Goal: Transaction & Acquisition: Purchase product/service

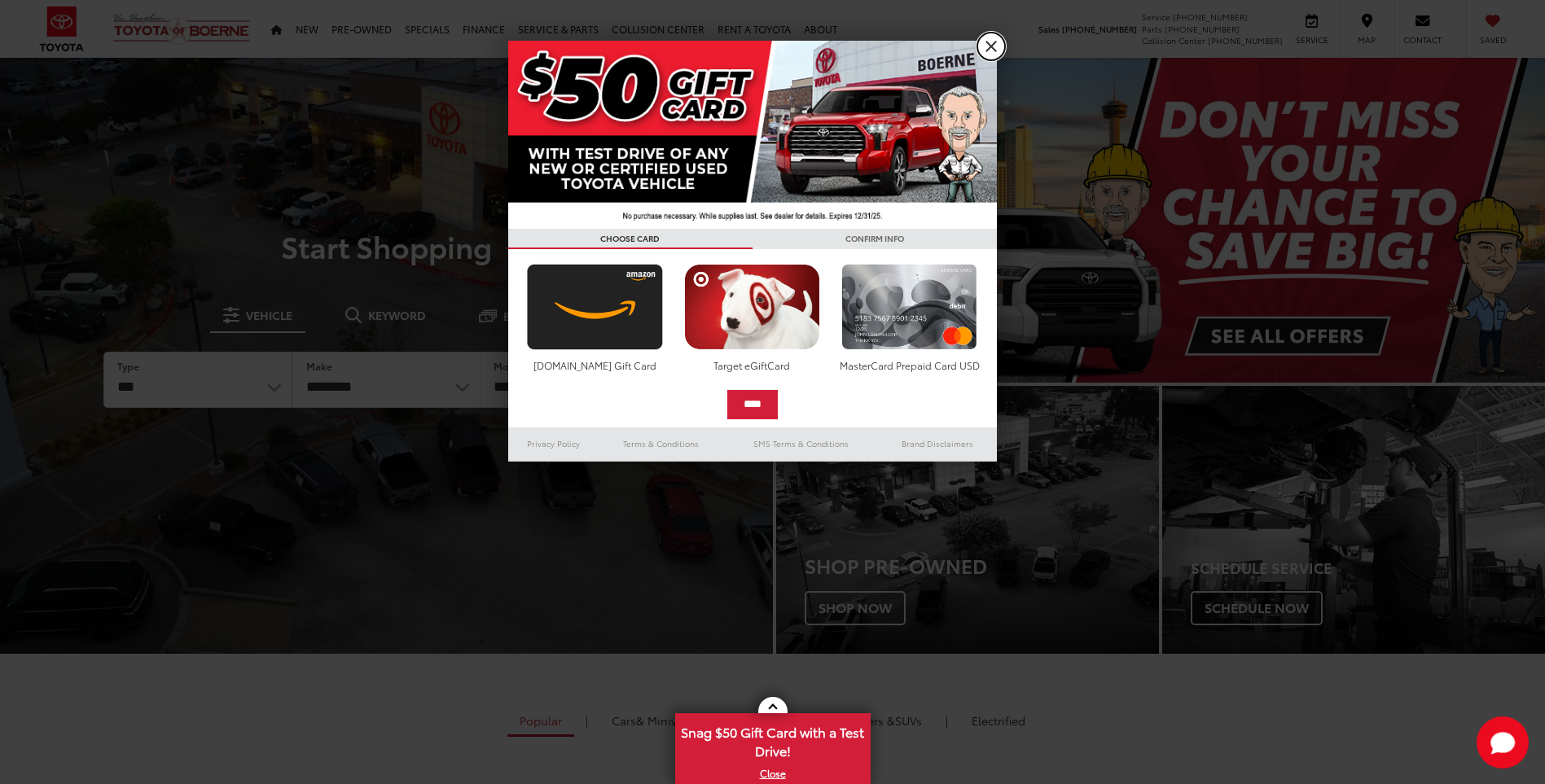
click at [987, 44] on link "X" at bounding box center [990, 46] width 28 height 28
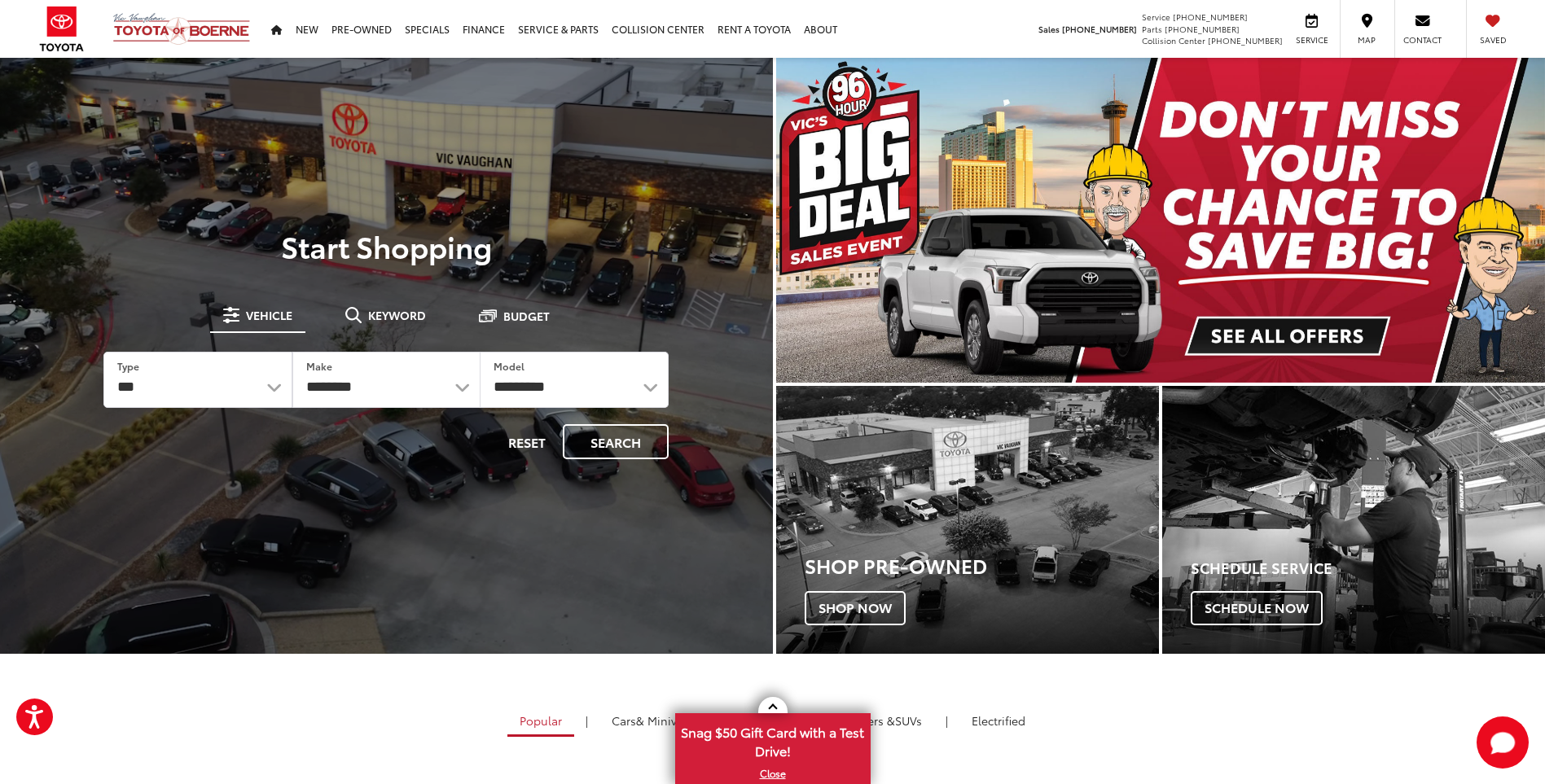
click at [989, 45] on div "[PERSON_NAME] Toyota of Boerne ​ ▼ Sales [PHONE_NUMBER] Service [PHONE_NUMBER] …" at bounding box center [772, 29] width 1545 height 58
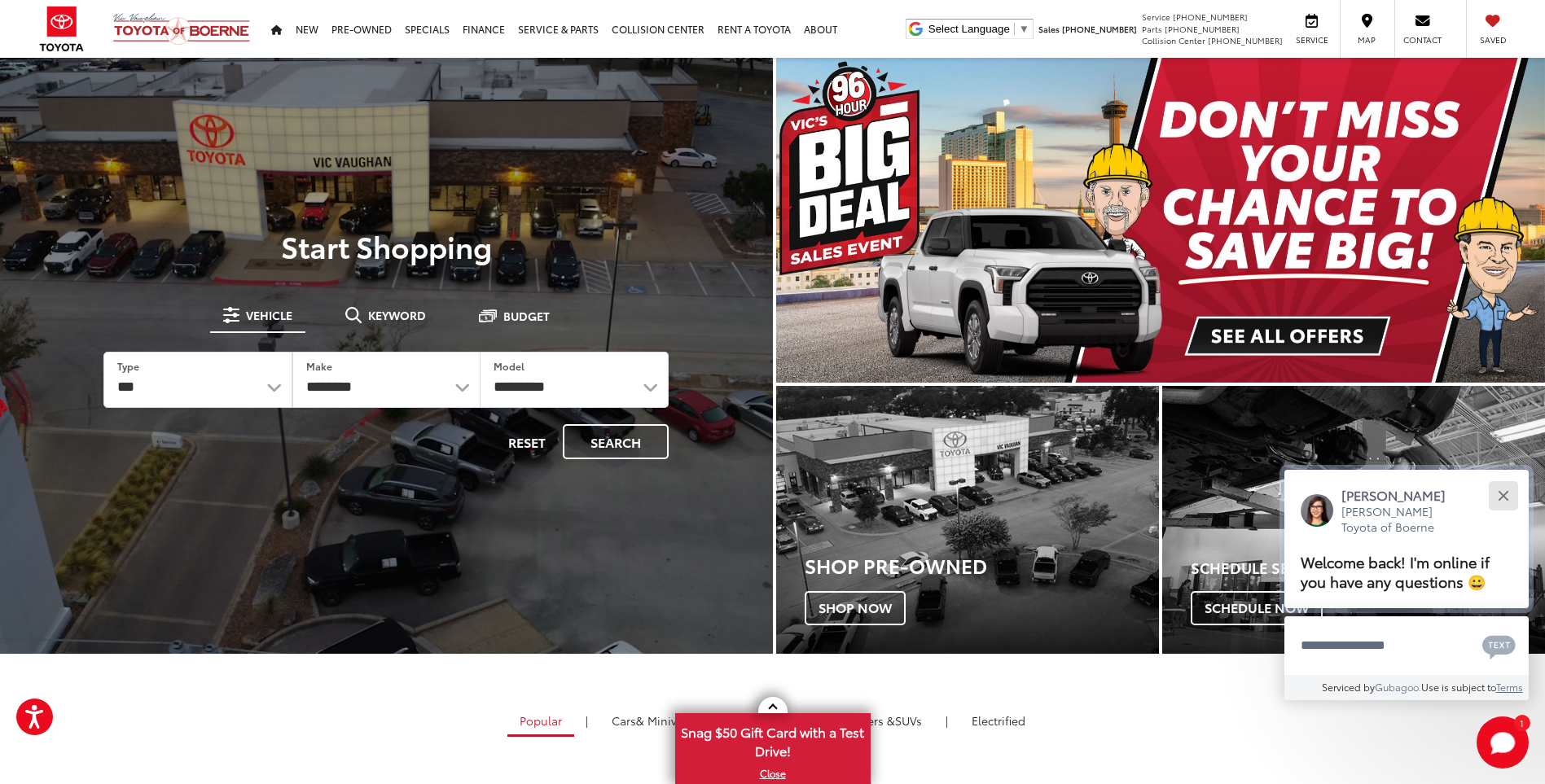
click at [1499, 490] on button "Close" at bounding box center [1503, 495] width 35 height 35
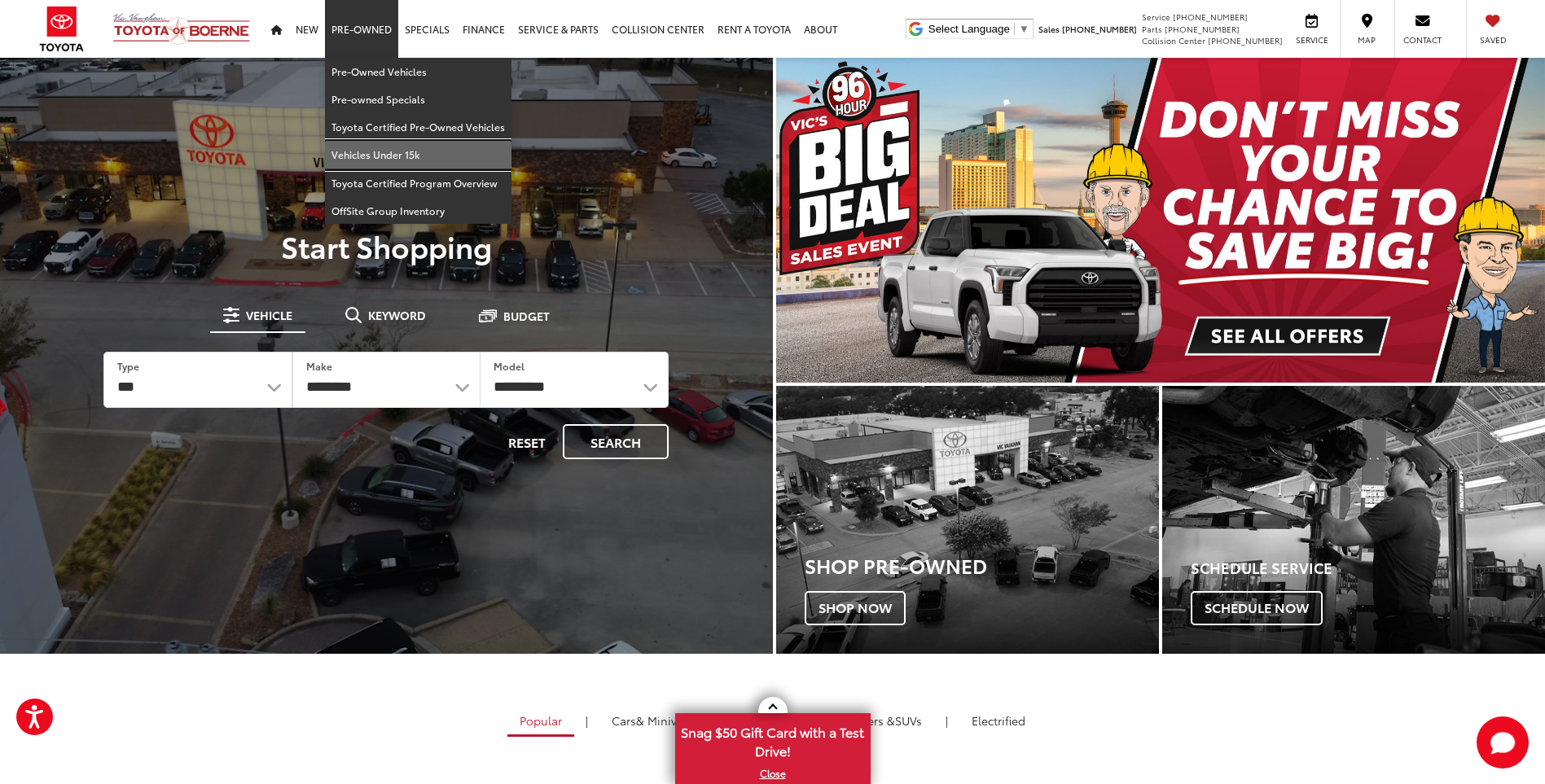
click at [377, 155] on link "Vehicles Under 15k" at bounding box center [418, 154] width 187 height 28
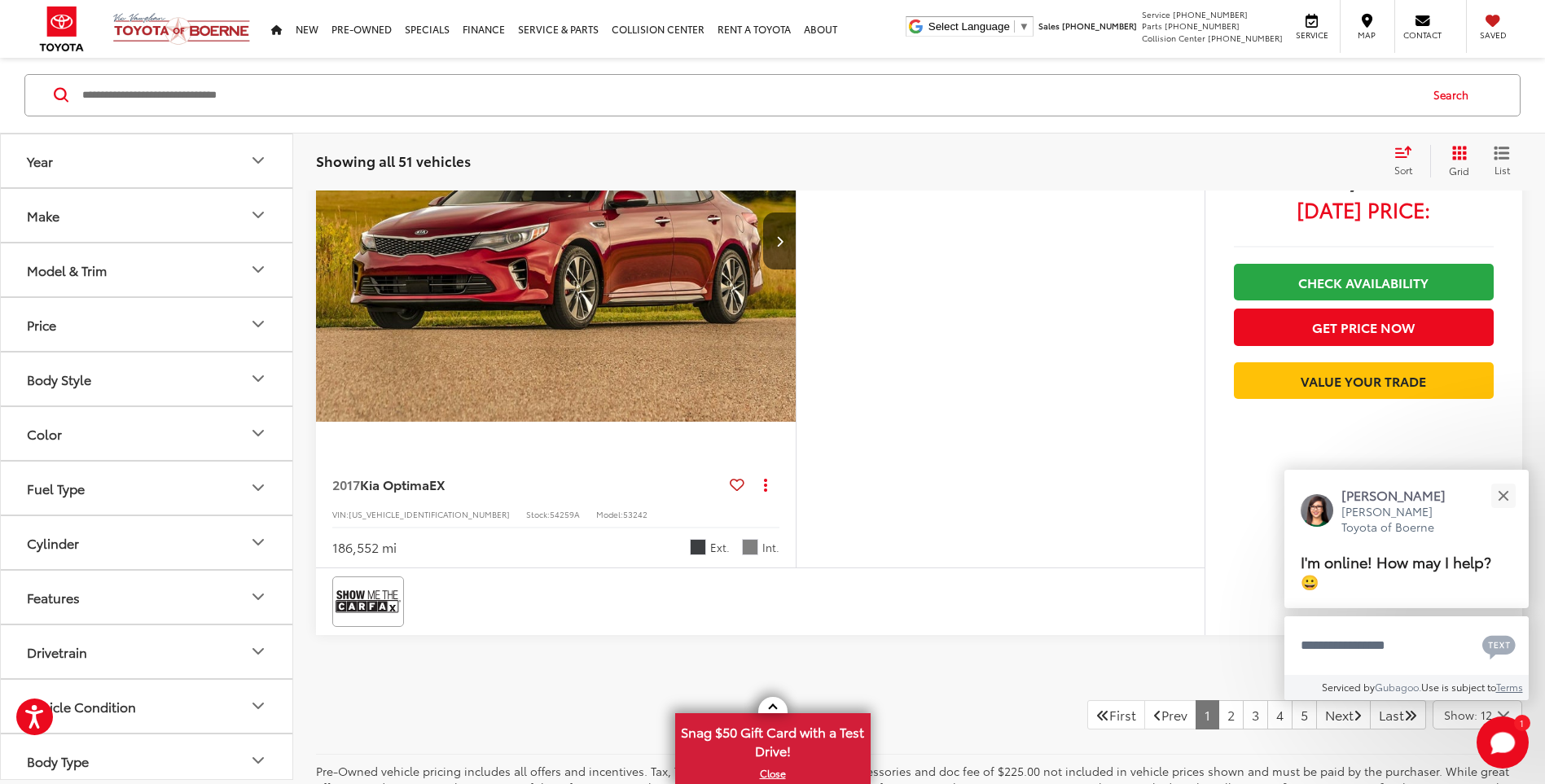
scroll to position [7488, 0]
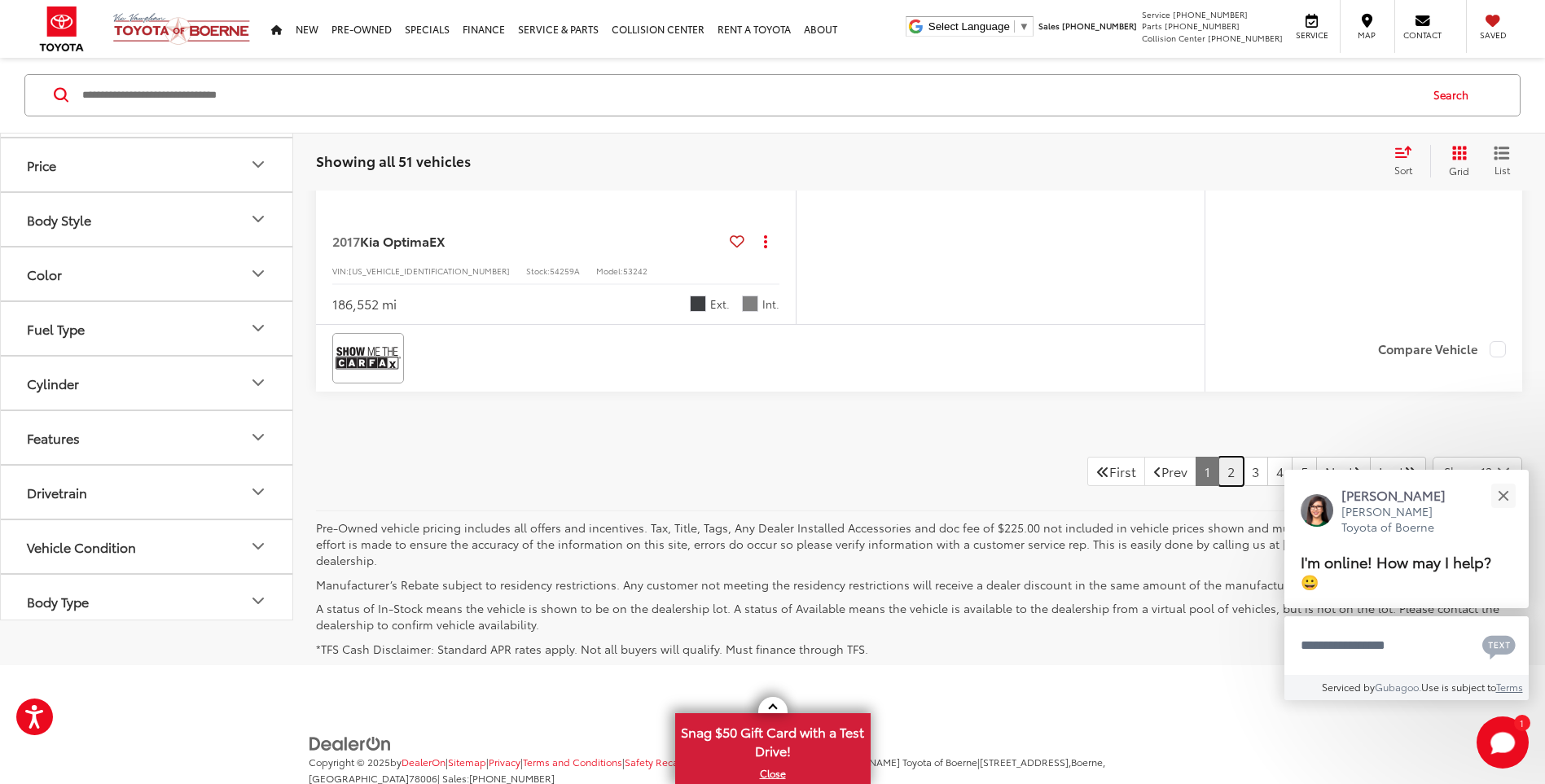
click at [1218, 485] on link "2" at bounding box center [1231, 471] width 25 height 29
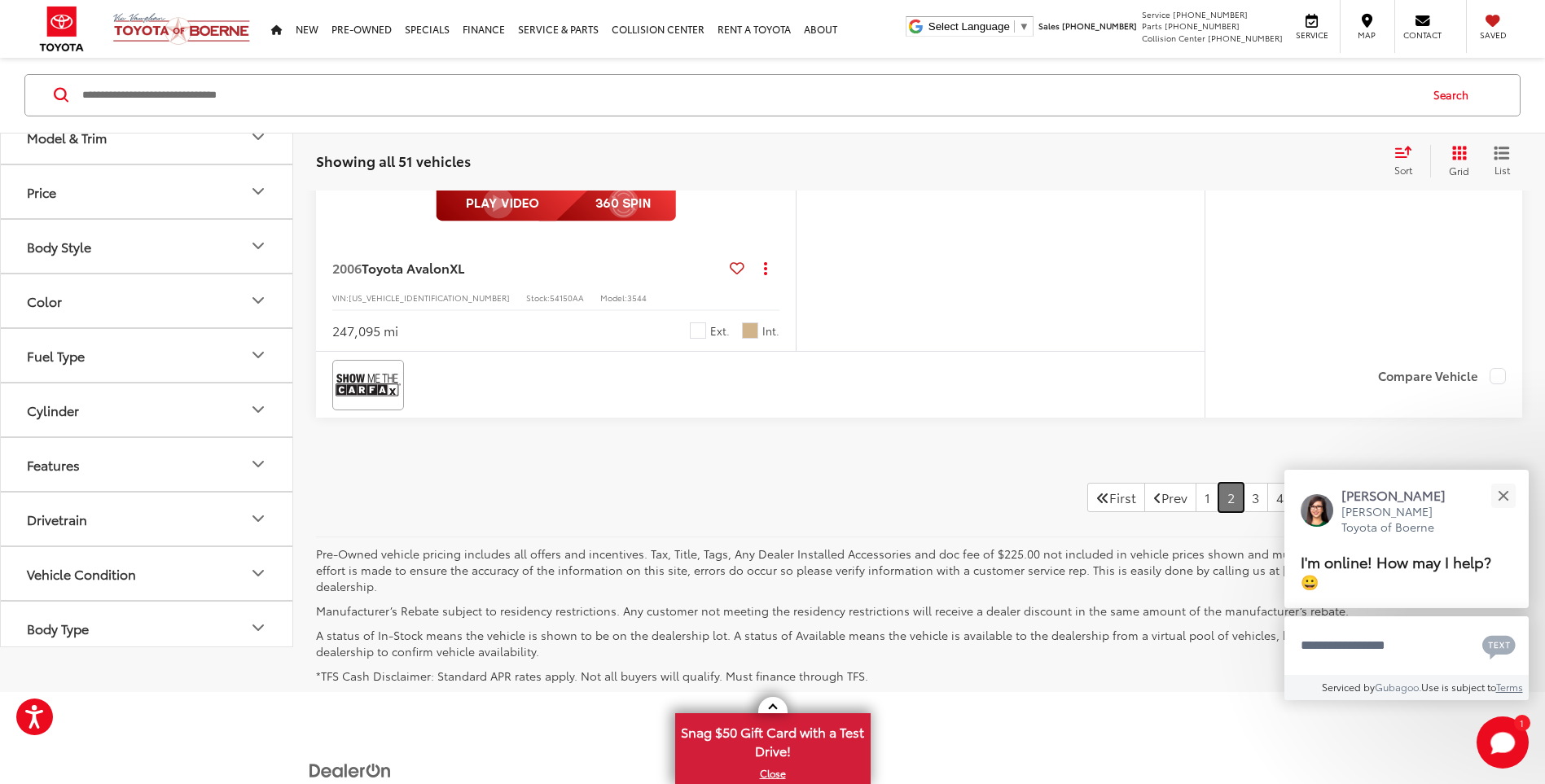
scroll to position [7672, 0]
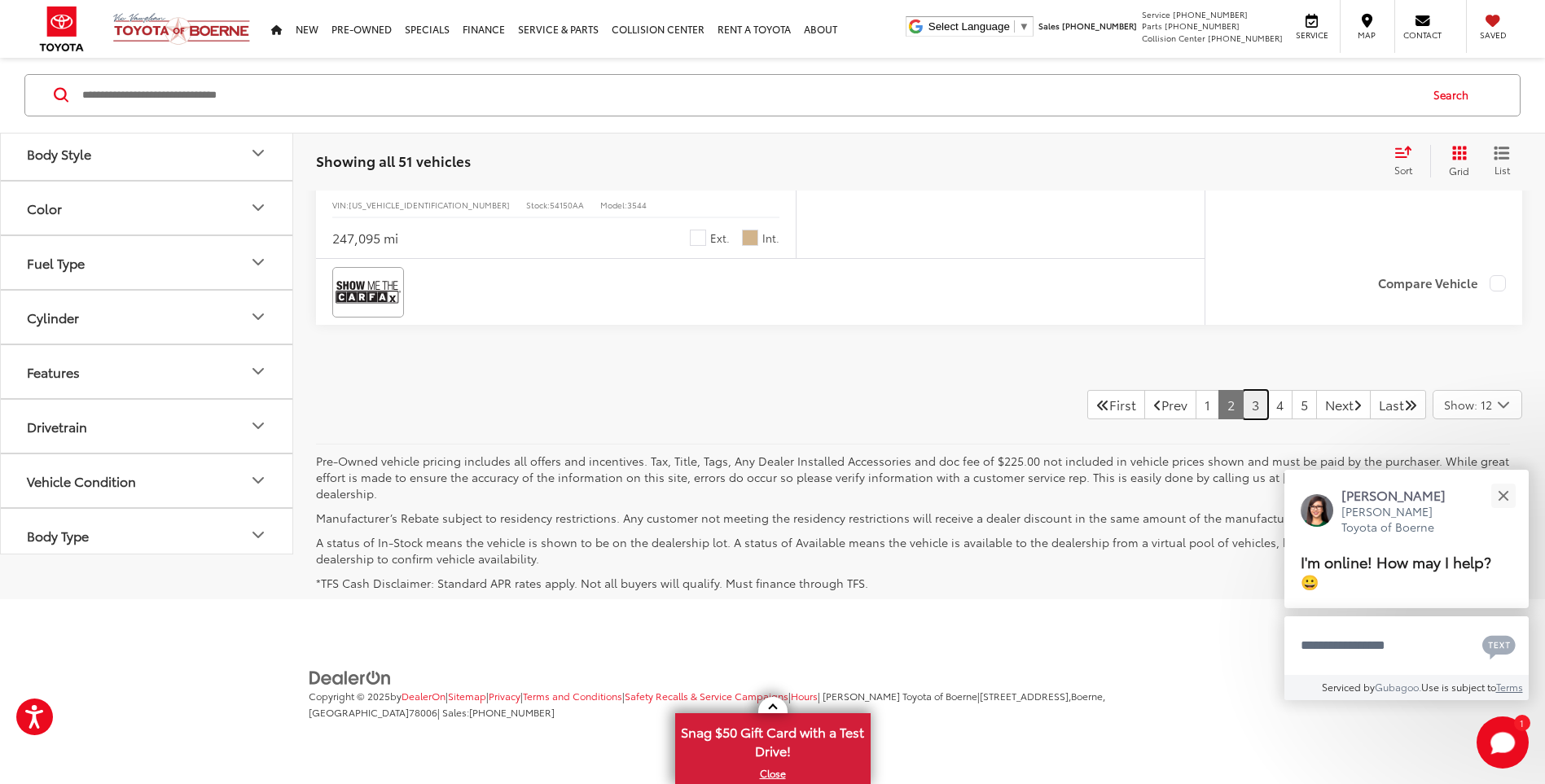
click at [1243, 406] on link "3" at bounding box center [1256, 404] width 25 height 29
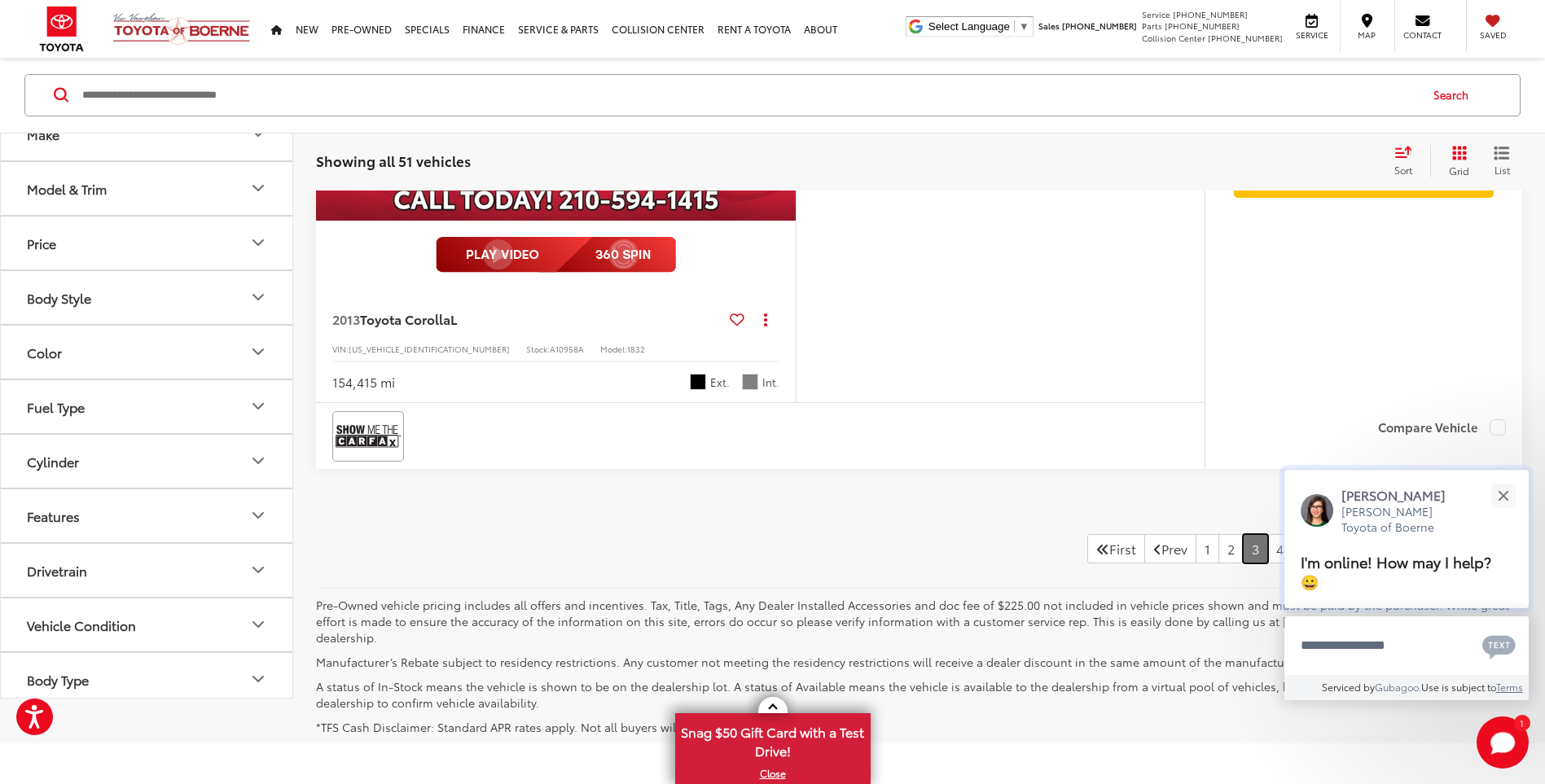
scroll to position [7659, 0]
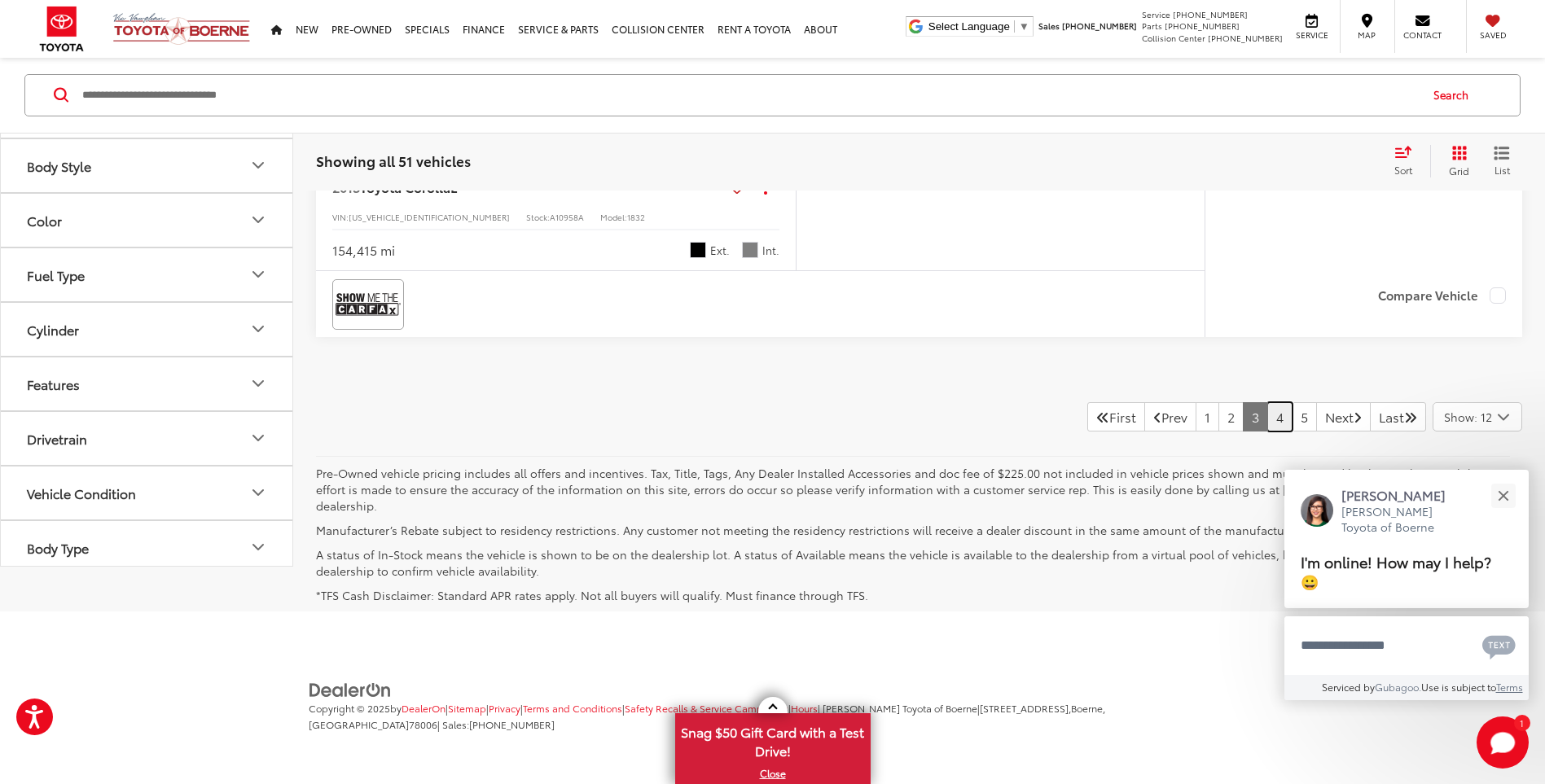
click at [1267, 422] on link "4" at bounding box center [1280, 416] width 25 height 29
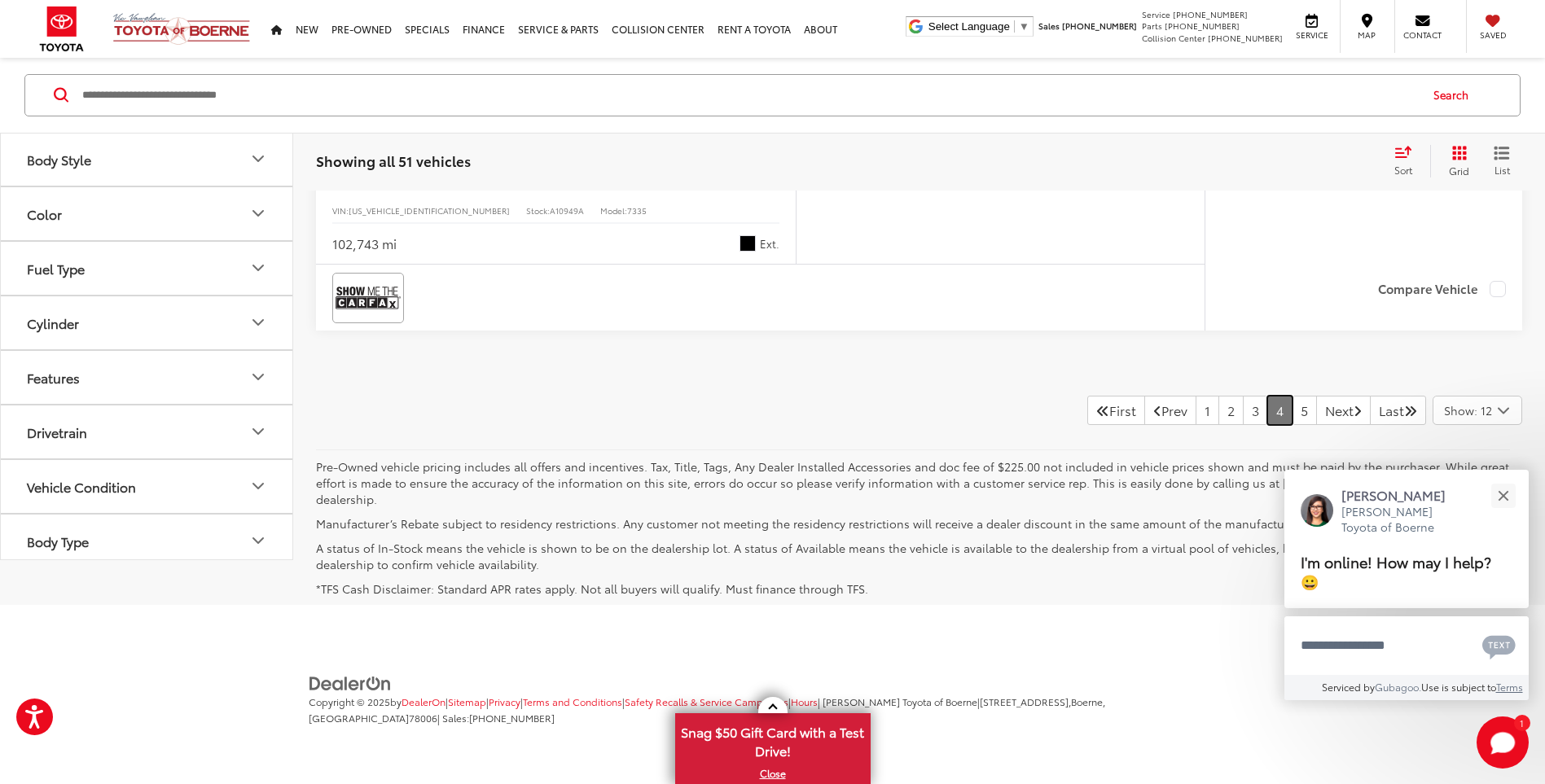
scroll to position [7636, 0]
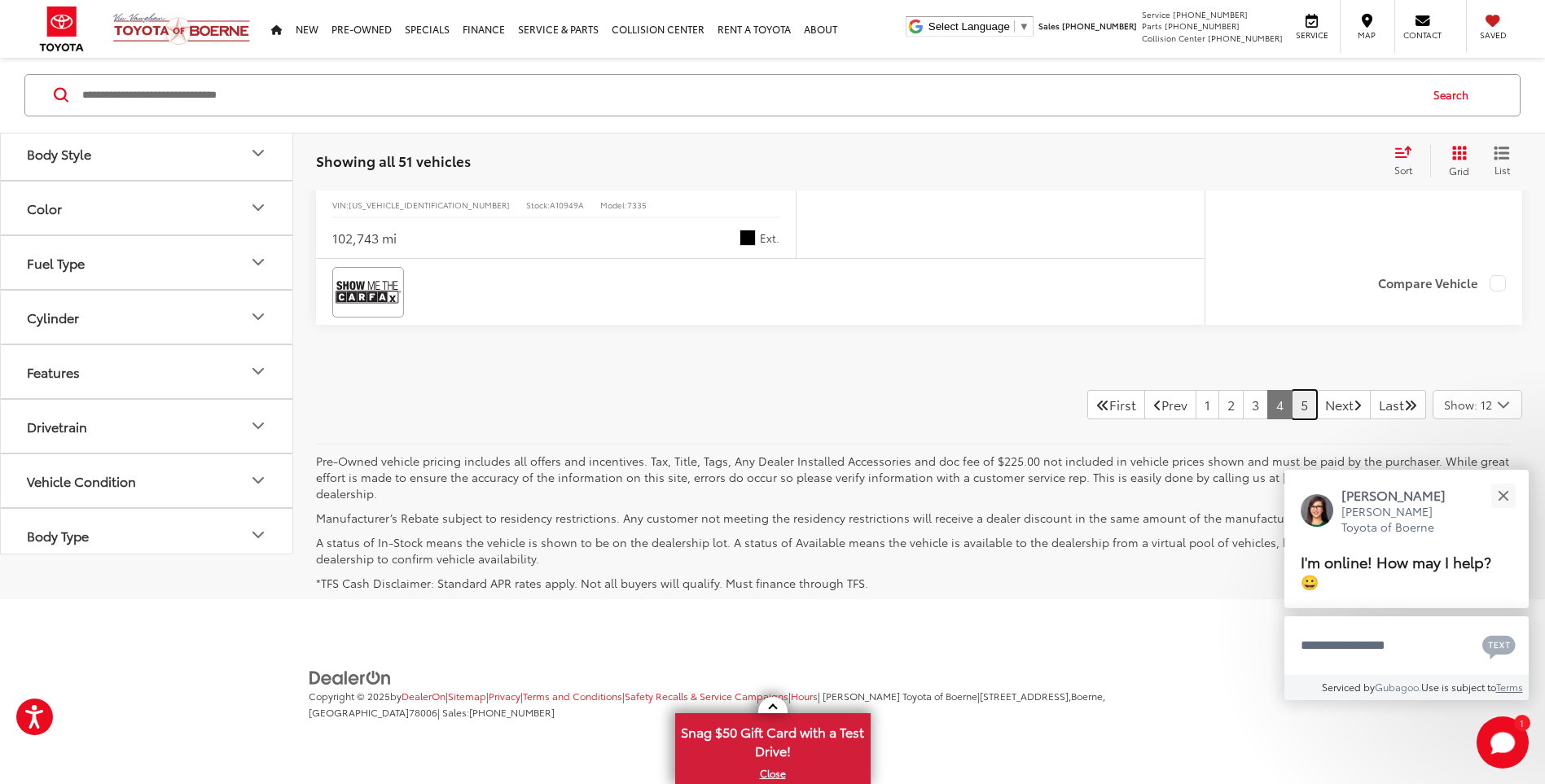
click at [1292, 408] on link "5" at bounding box center [1304, 404] width 25 height 29
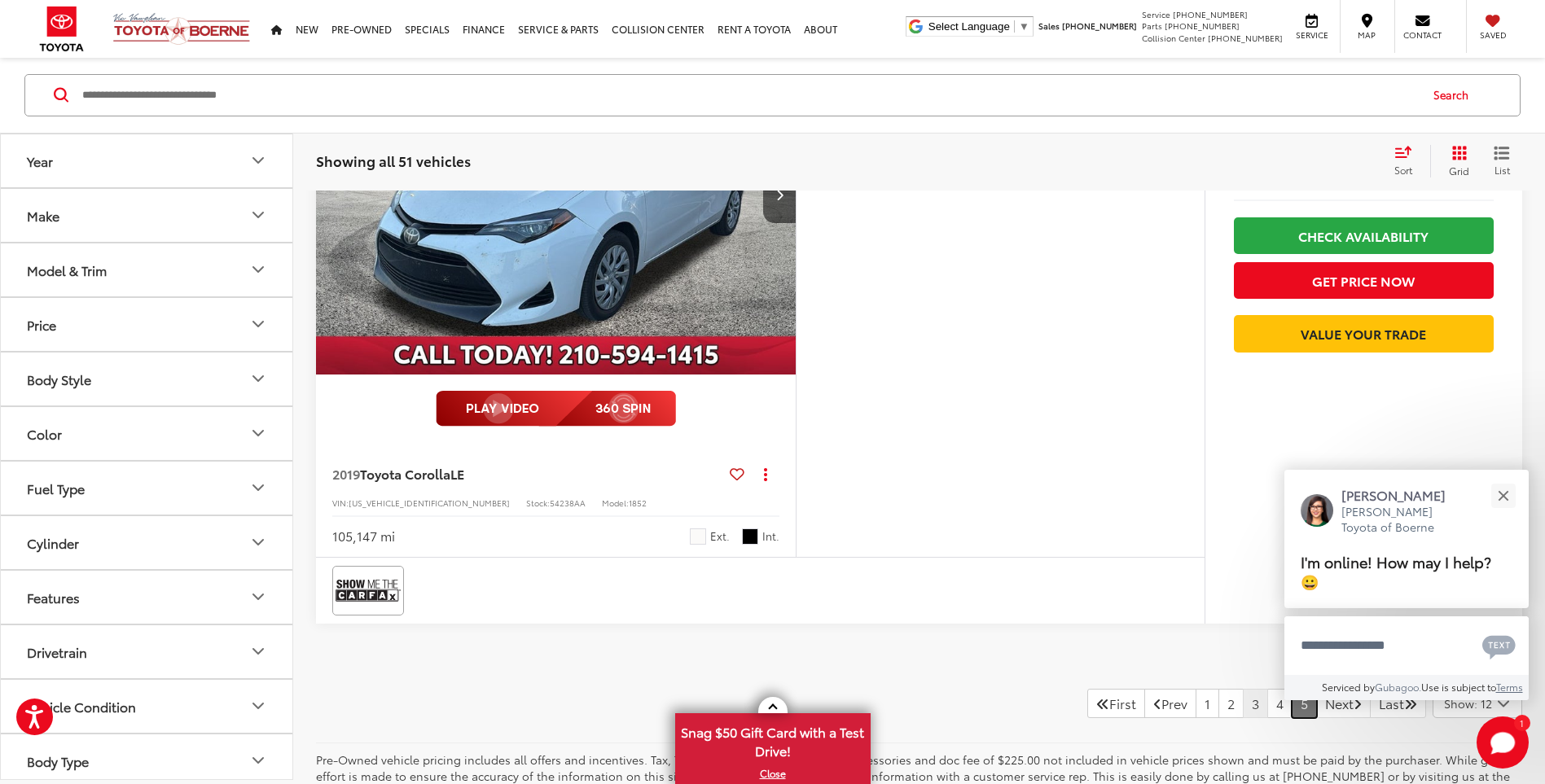
scroll to position [1606, 0]
